Goal: Task Accomplishment & Management: Complete application form

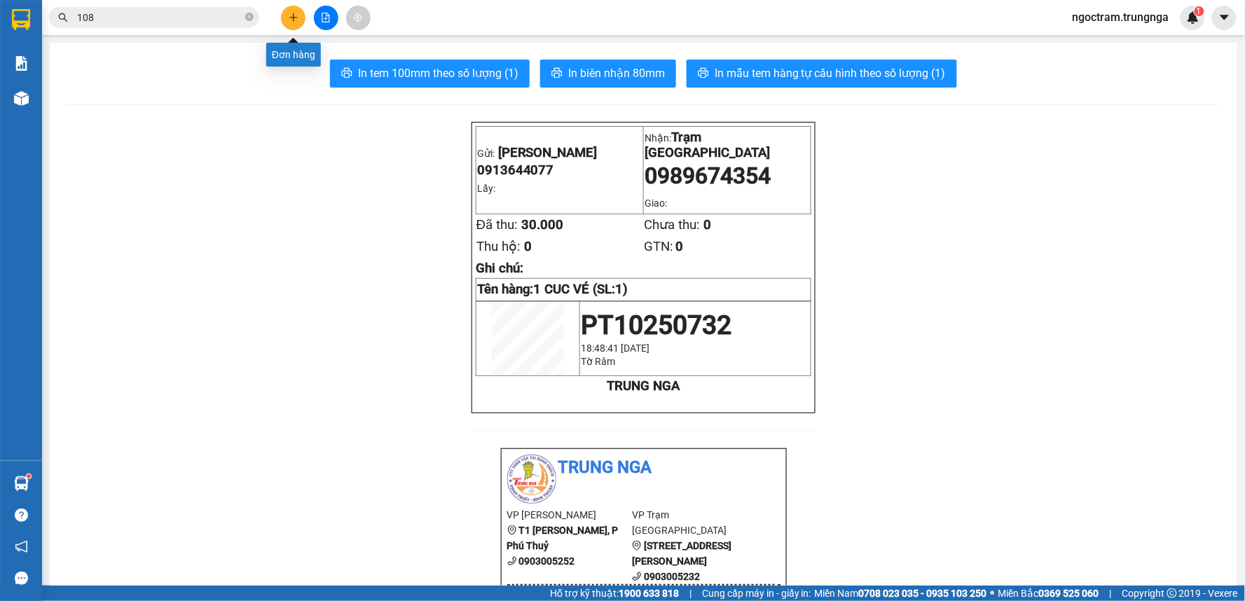
click at [294, 23] on button at bounding box center [293, 18] width 25 height 25
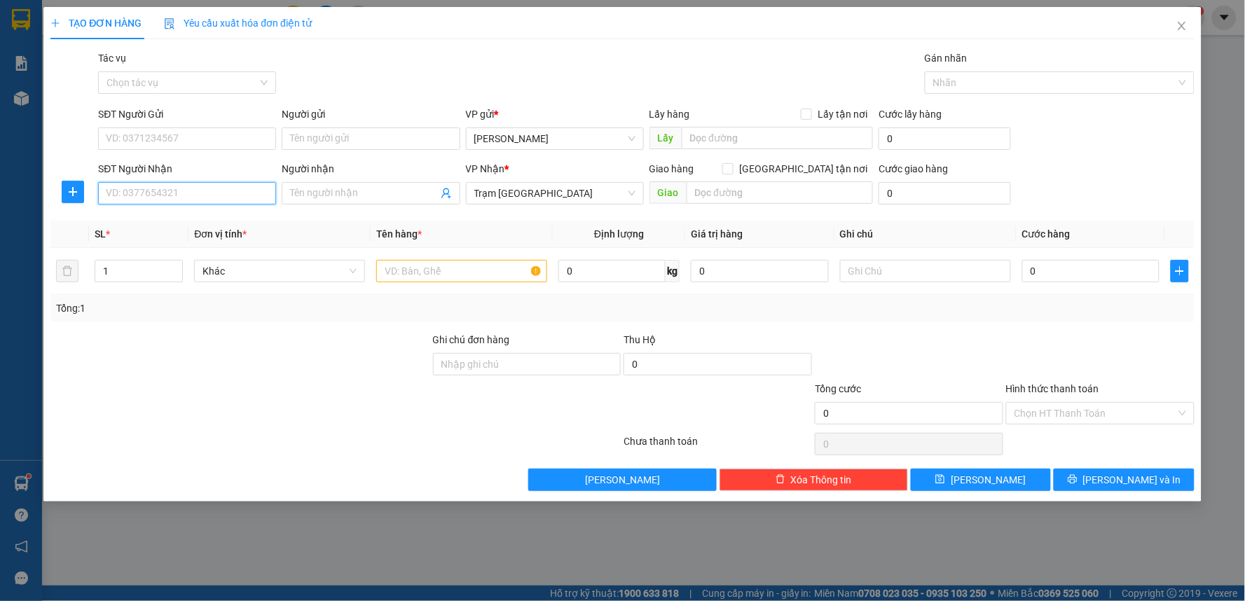
click at [186, 189] on input "SĐT Người Nhận" at bounding box center [187, 193] width 178 height 22
type input "0777790409"
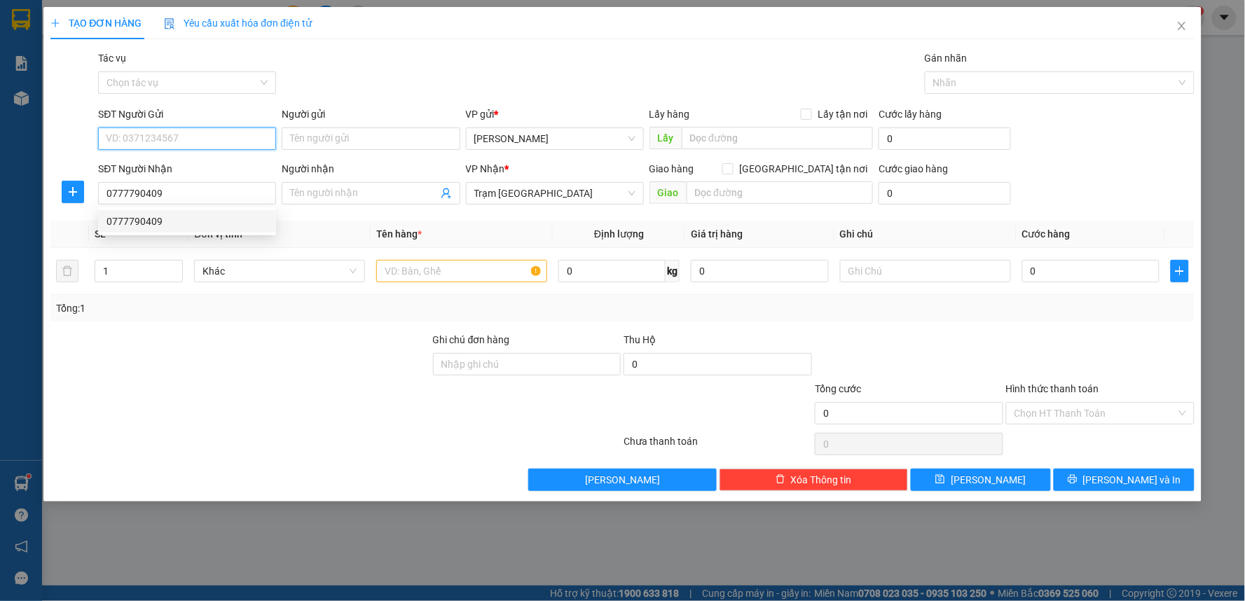
click at [137, 132] on input "SĐT Người Gửi" at bounding box center [187, 139] width 178 height 22
type input "0888832707"
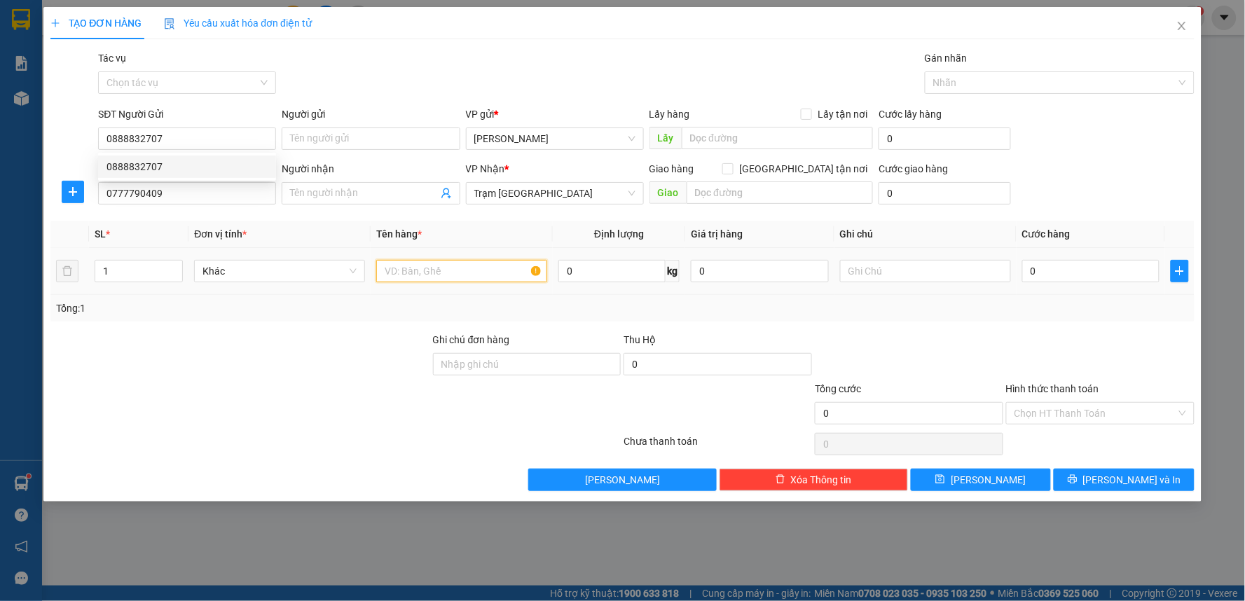
click at [392, 266] on input "text" at bounding box center [461, 271] width 171 height 22
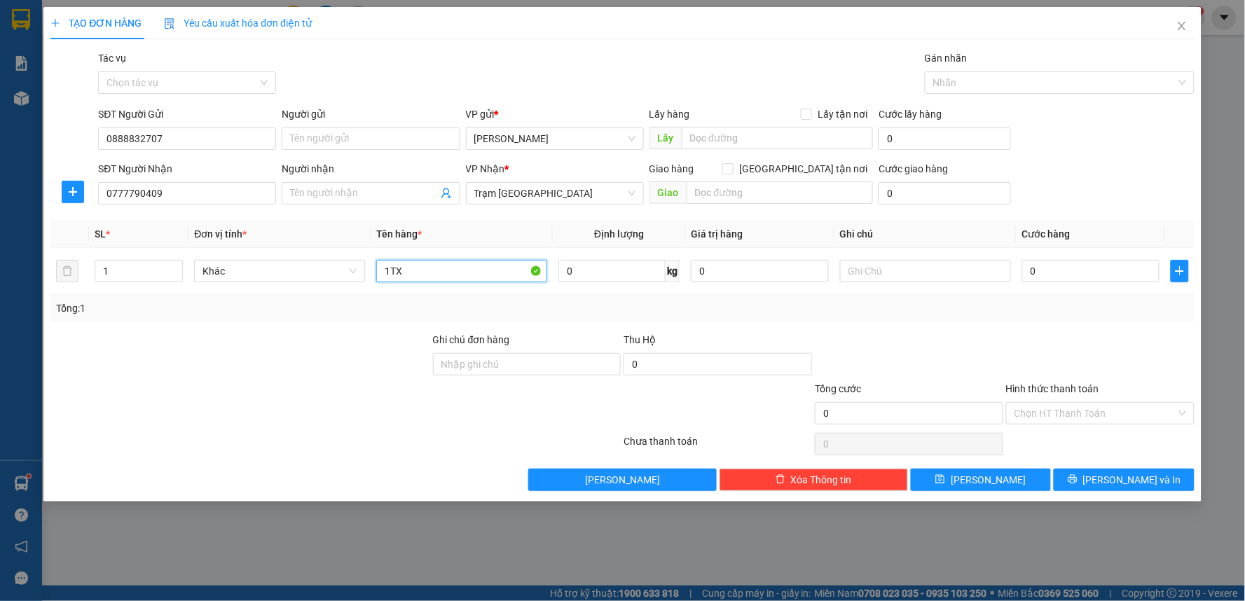
type input "1TX"
click at [744, 319] on div "Tổng: 1" at bounding box center [622, 308] width 1144 height 27
click at [1041, 270] on input "0" at bounding box center [1091, 271] width 138 height 22
type input "5"
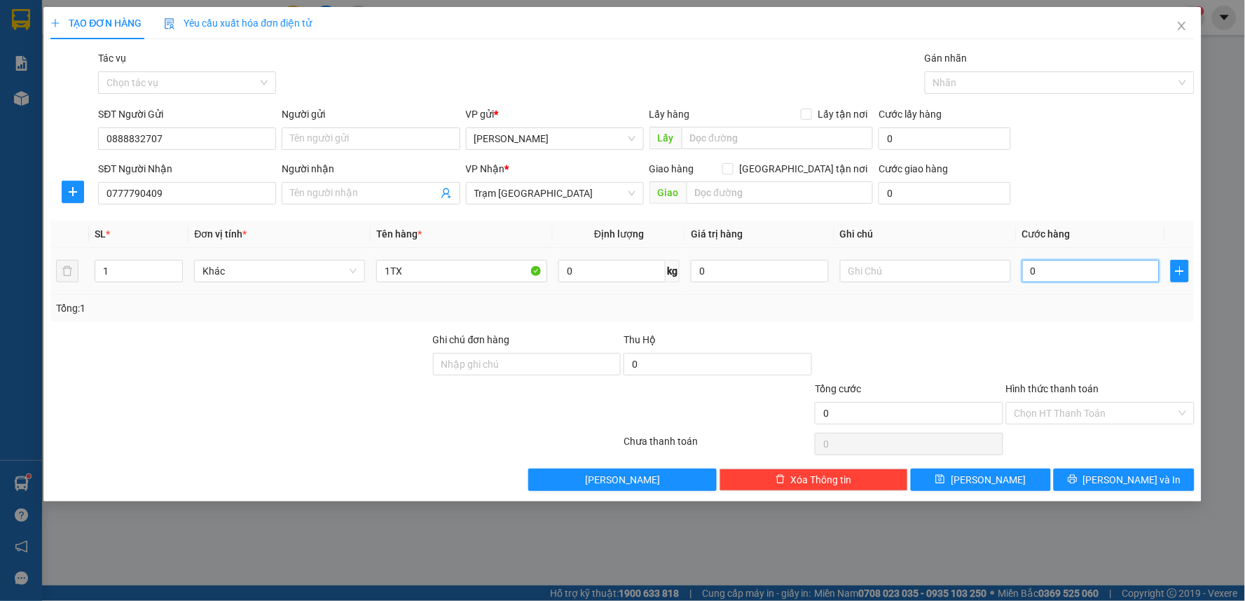
type input "5"
type input "50"
type input "50.000"
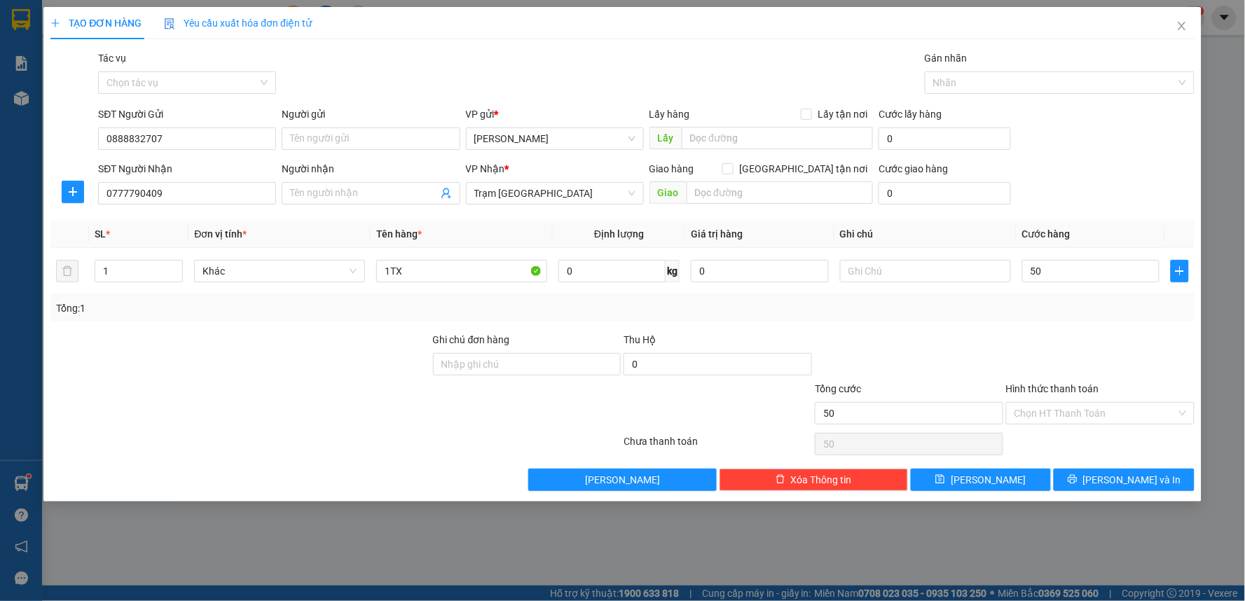
type input "50.000"
click at [1008, 338] on div at bounding box center [1100, 356] width 191 height 49
click at [1060, 412] on input "Hình thức thanh toán" at bounding box center [1096, 413] width 162 height 21
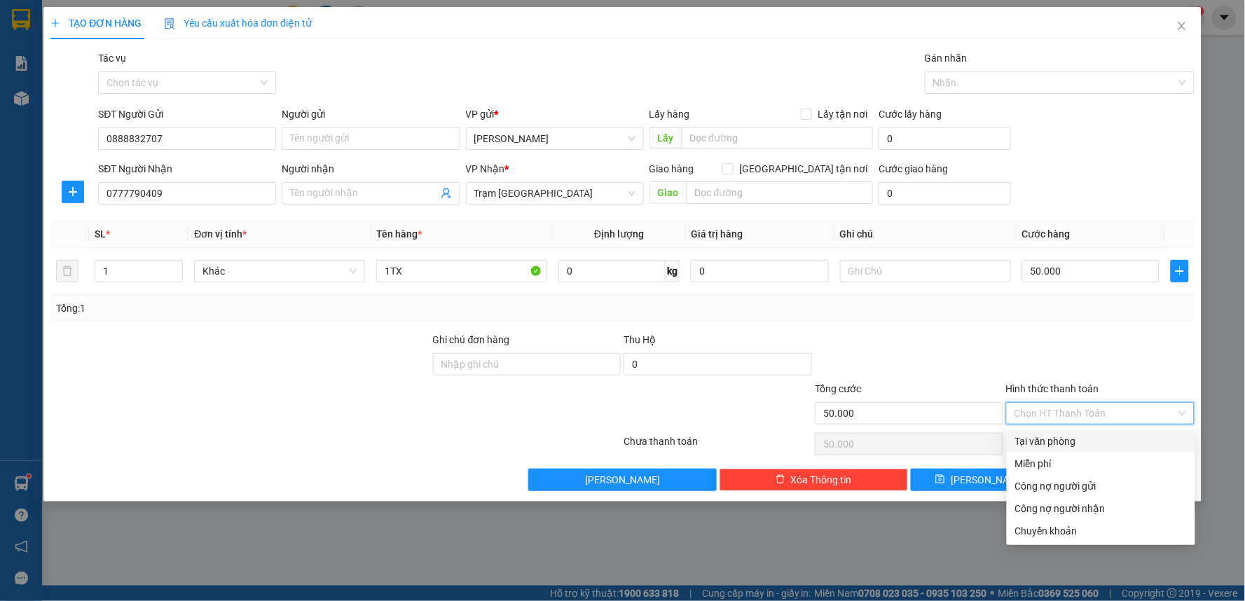
click at [1038, 444] on div "Tại văn phòng" at bounding box center [1101, 441] width 172 height 15
type input "0"
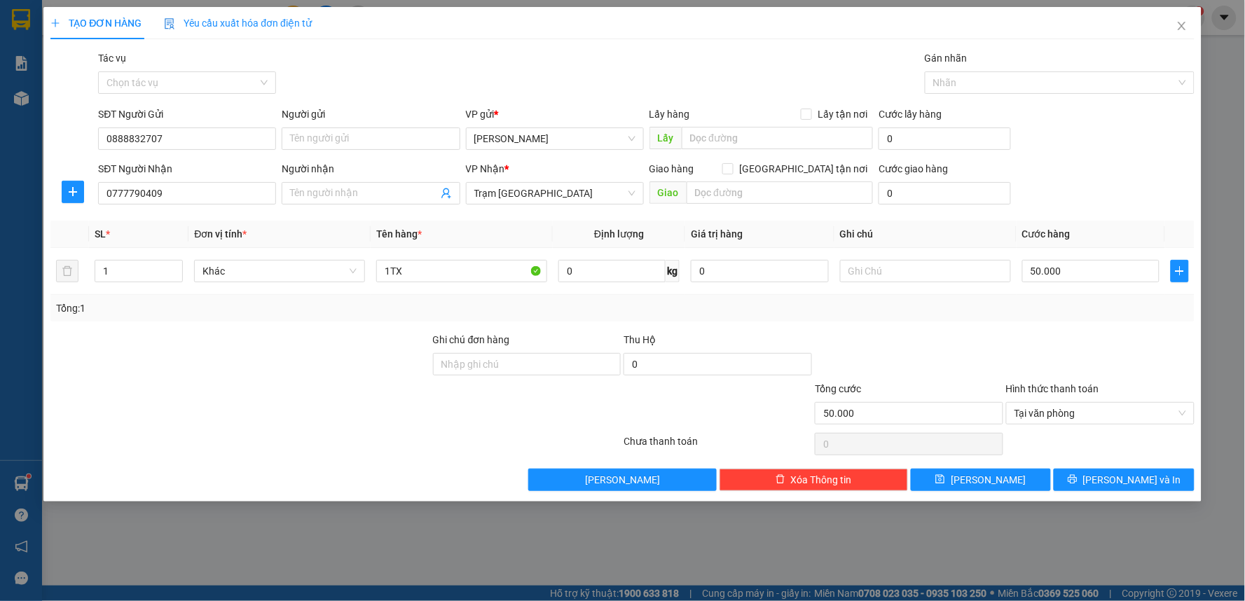
click at [922, 352] on div at bounding box center [909, 356] width 191 height 49
click at [1055, 272] on input "50.000" at bounding box center [1091, 271] width 138 height 22
type input "6"
type input "60"
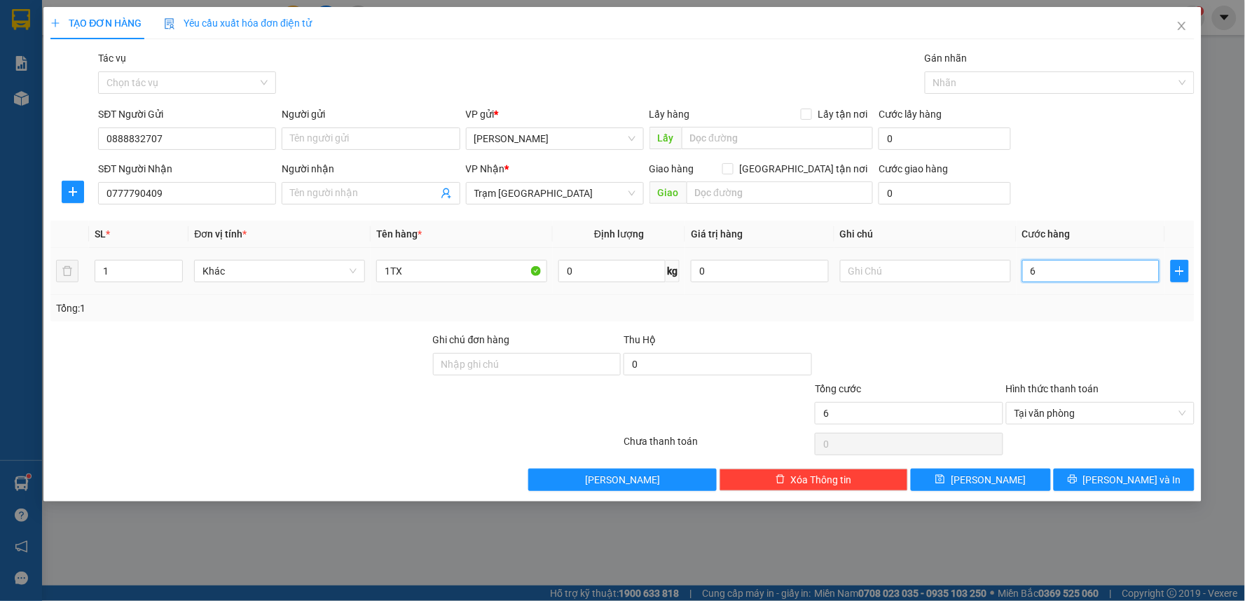
type input "60"
type input "60.000"
click at [1054, 320] on div "Tổng: 1" at bounding box center [622, 308] width 1144 height 27
click at [1078, 484] on icon "printer" at bounding box center [1073, 479] width 10 height 10
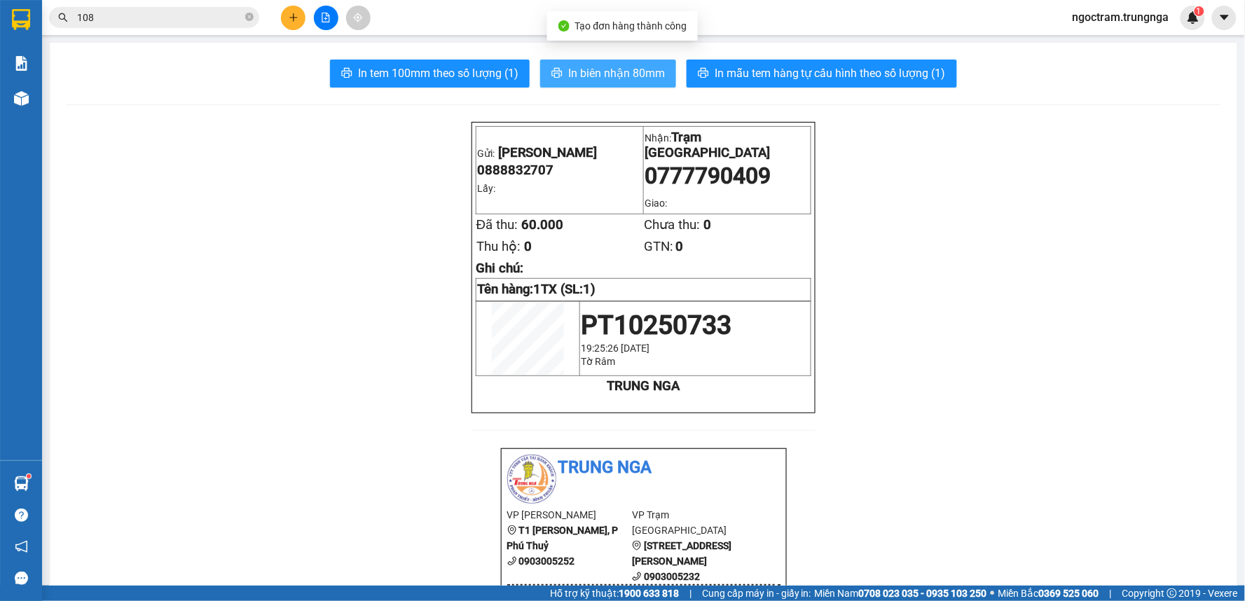
click at [589, 68] on span "In biên nhận 80mm" at bounding box center [616, 73] width 97 height 18
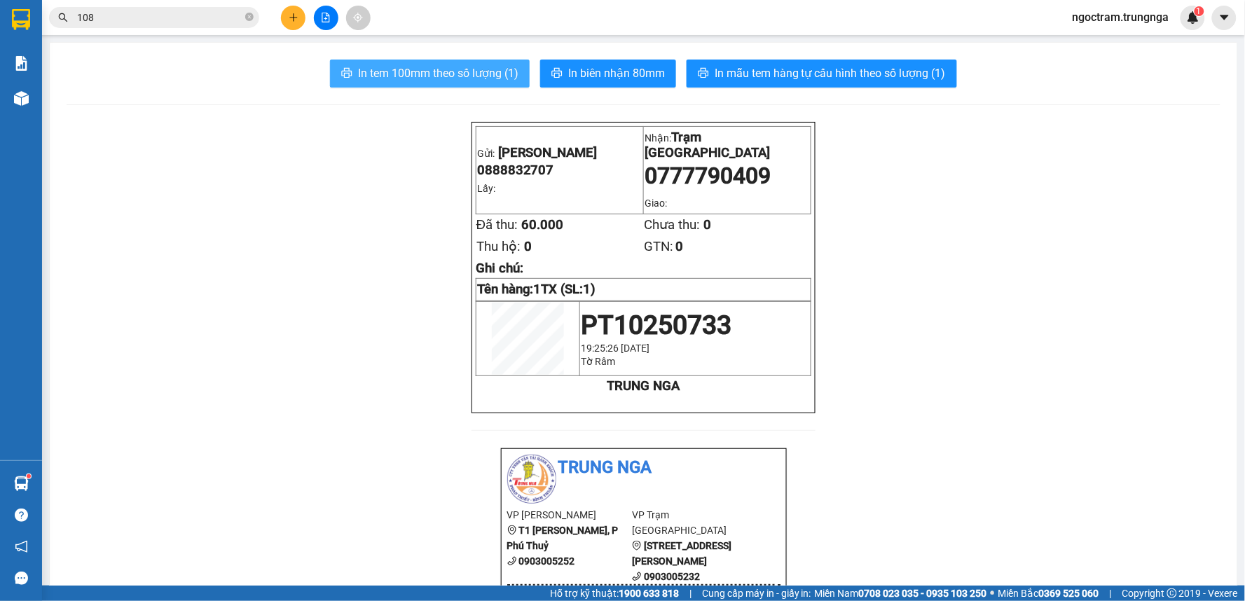
click at [466, 76] on span "In tem 100mm theo số lượng (1)" at bounding box center [438, 73] width 160 height 18
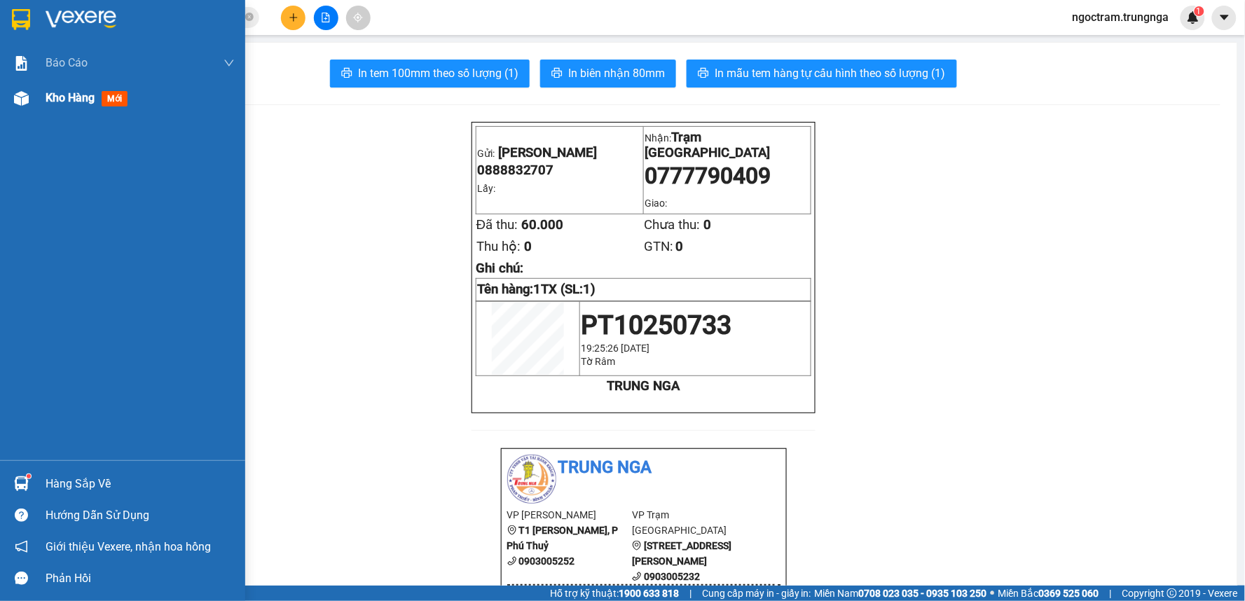
click at [78, 98] on span "Kho hàng" at bounding box center [70, 97] width 49 height 13
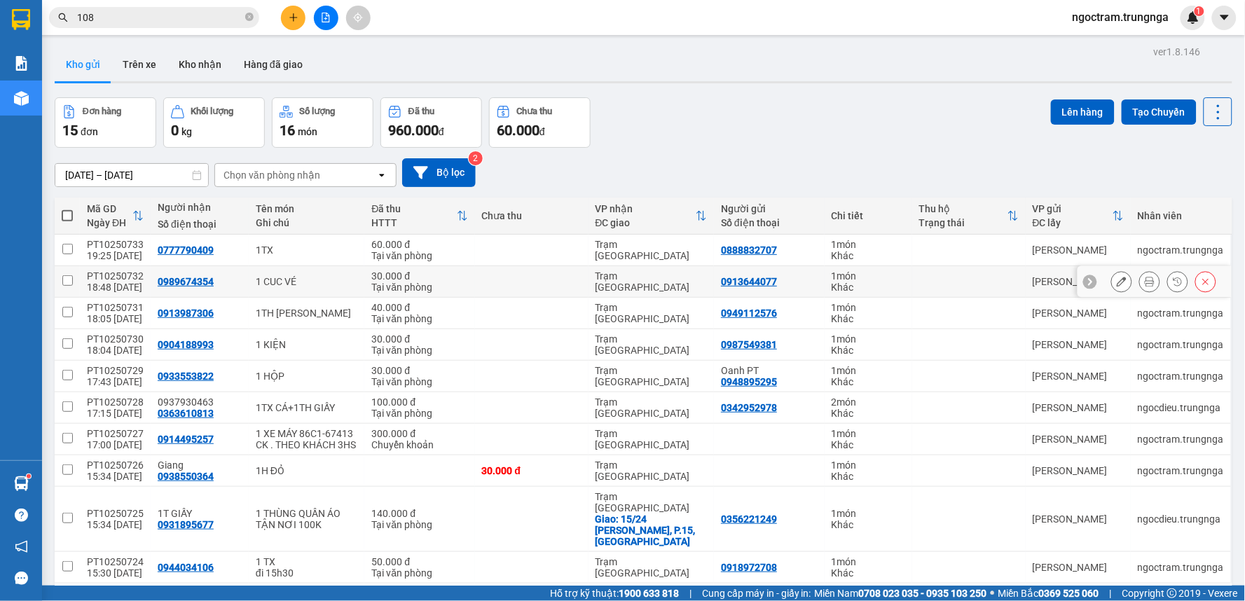
scroll to position [64, 0]
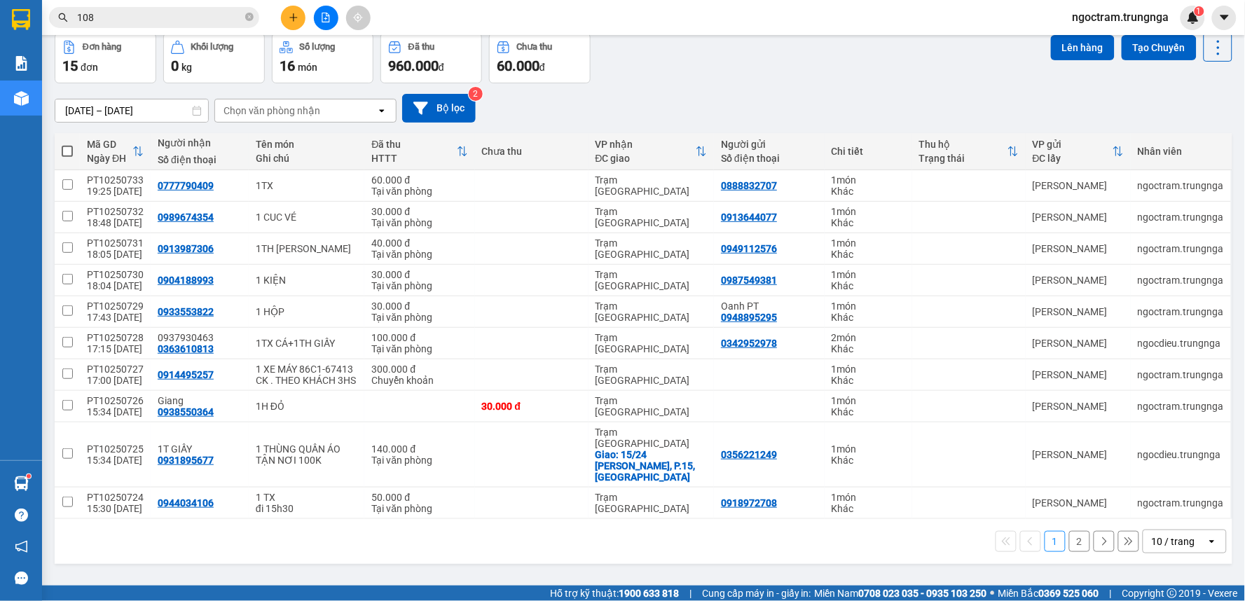
click at [1073, 540] on button "2" at bounding box center [1079, 541] width 21 height 21
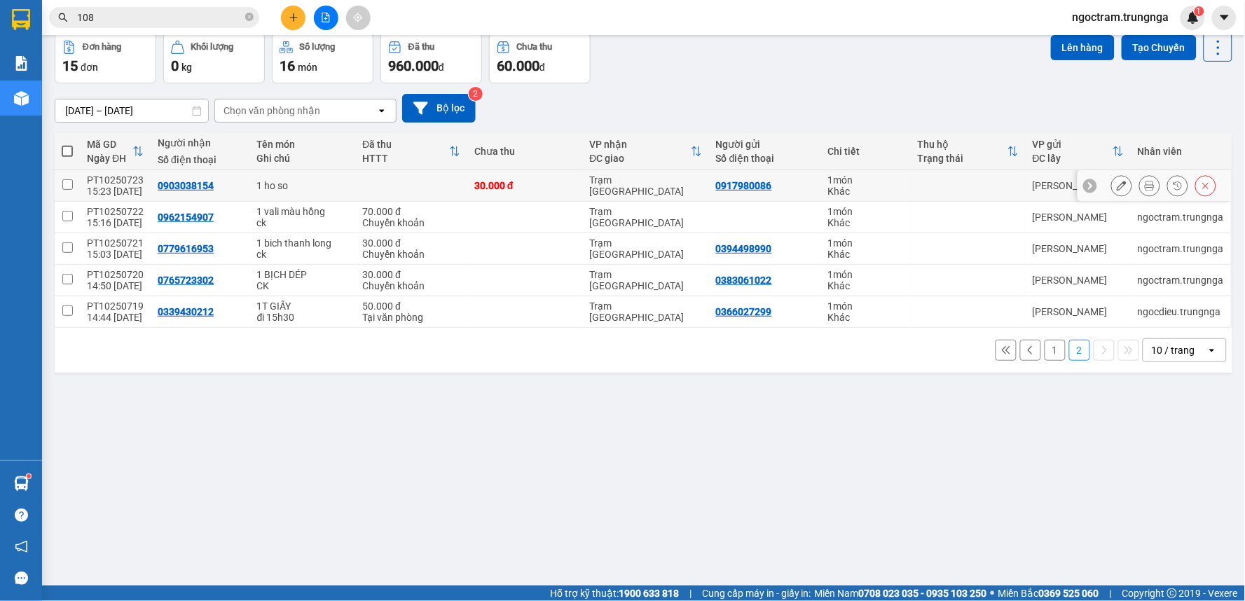
scroll to position [0, 0]
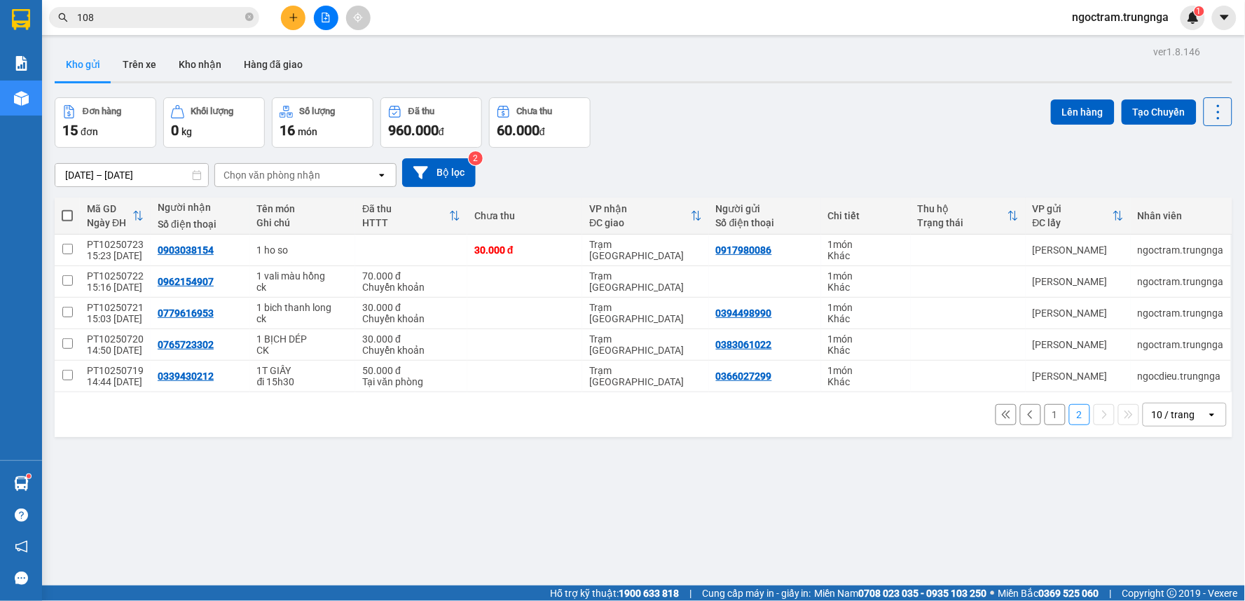
click at [1045, 421] on button "1" at bounding box center [1055, 414] width 21 height 21
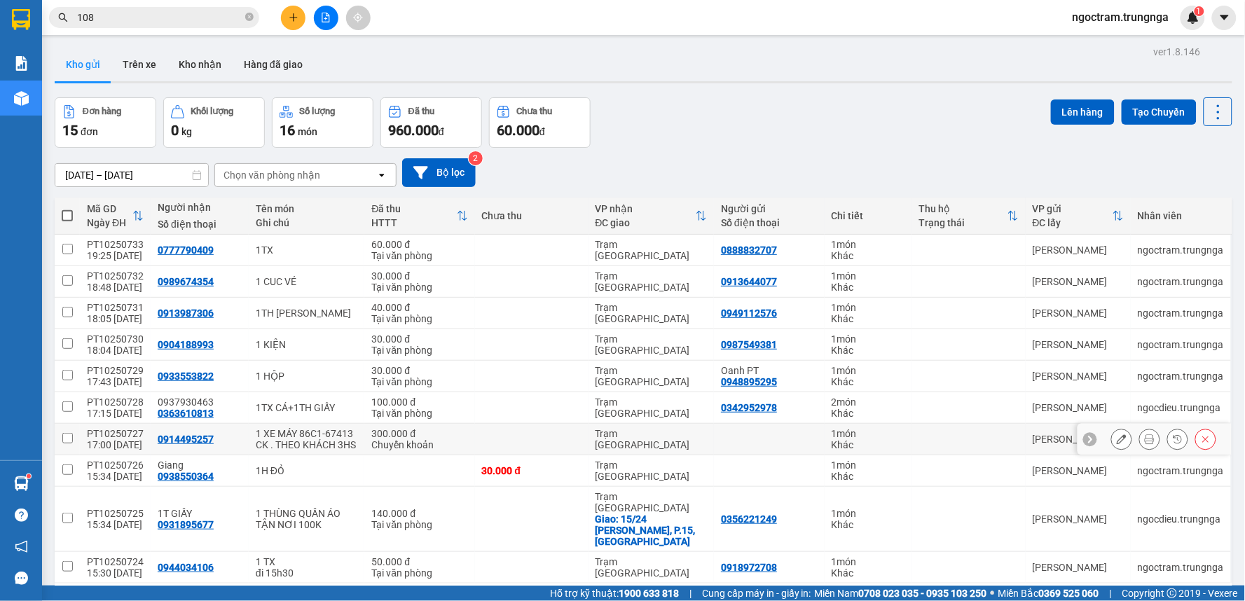
scroll to position [64, 0]
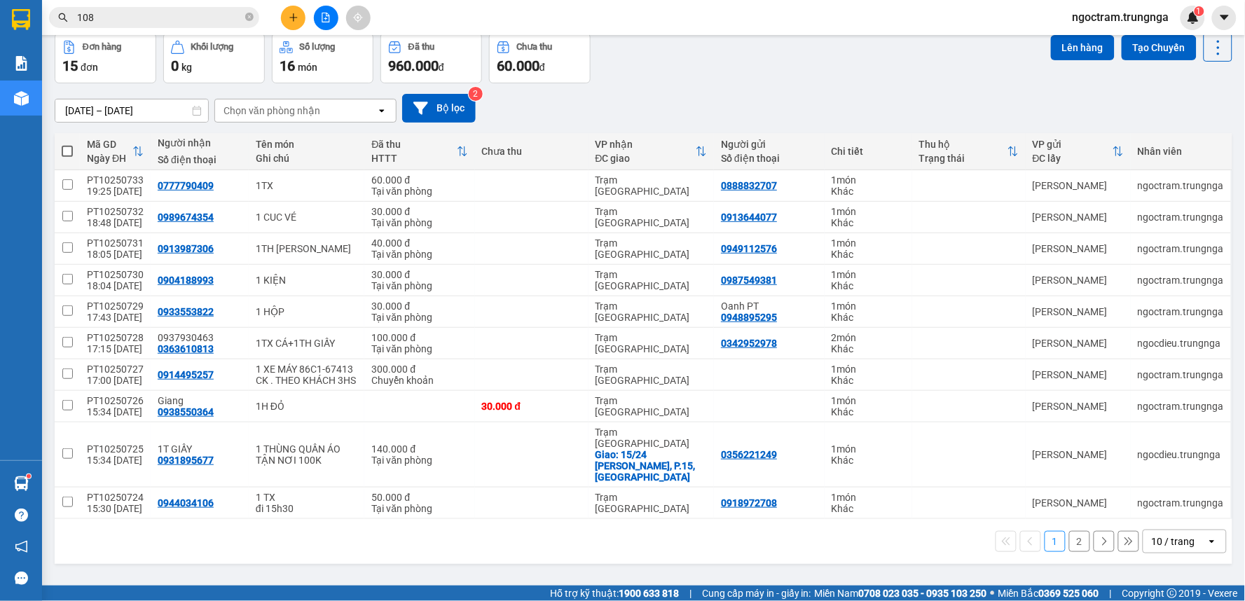
click at [1152, 535] on div "10 / trang" at bounding box center [1173, 542] width 43 height 14
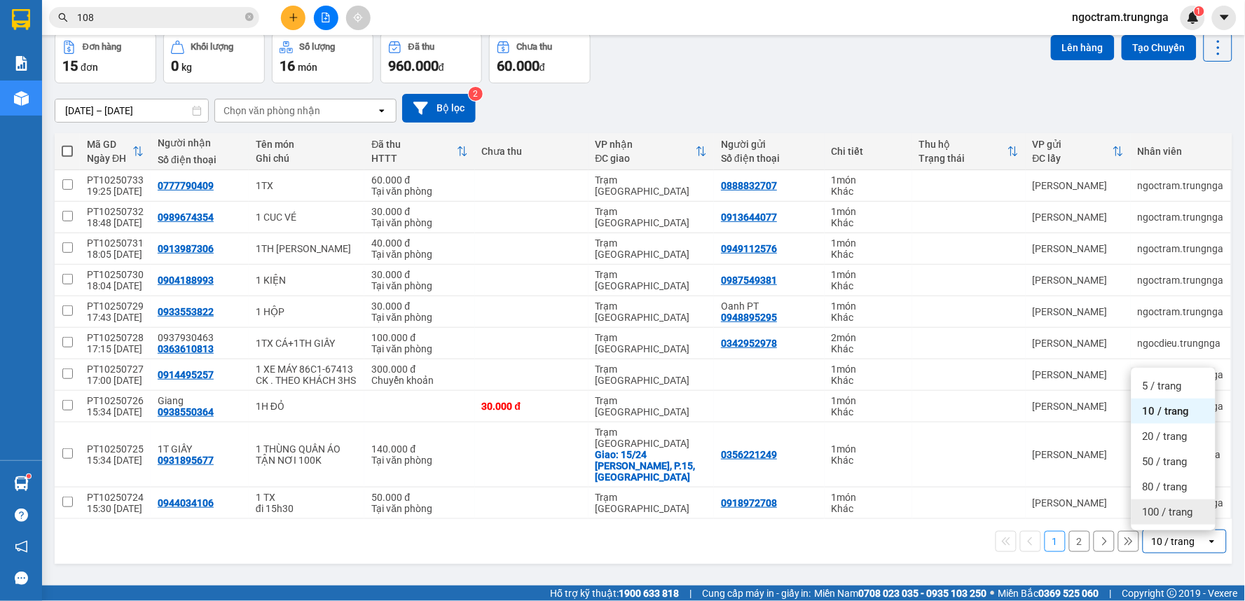
click at [1153, 512] on span "100 / trang" at bounding box center [1168, 512] width 50 height 14
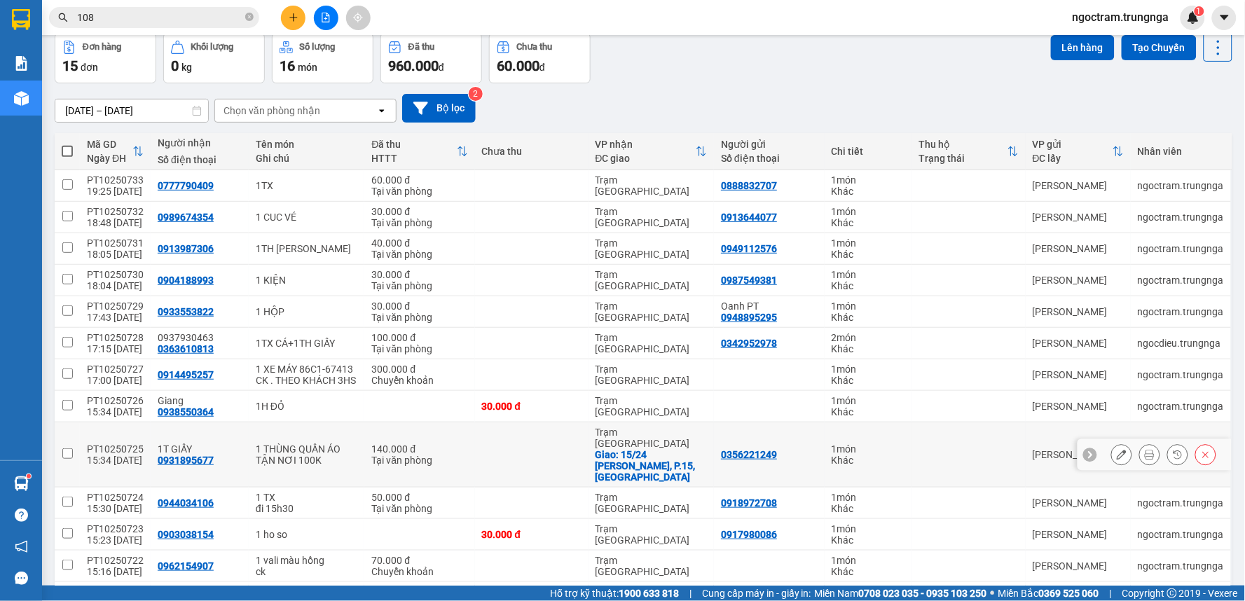
scroll to position [214, 0]
